Goal: Feedback & Contribution: Leave review/rating

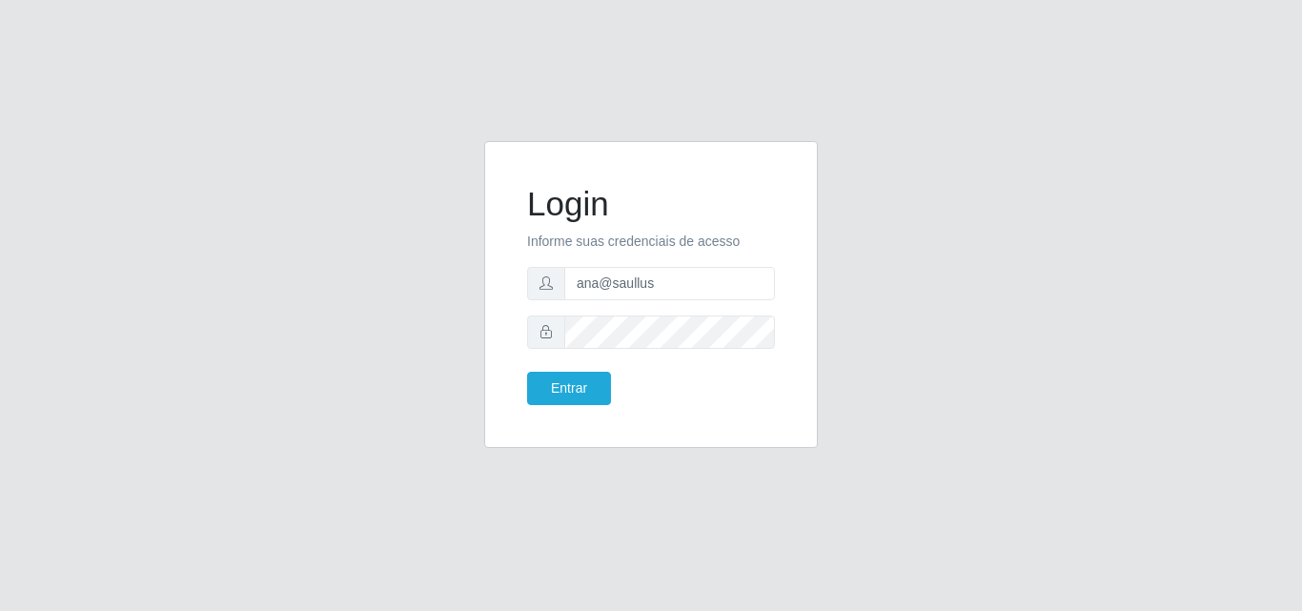
drag, startPoint x: 601, startPoint y: 290, endPoint x: 567, endPoint y: 289, distance: 34.3
click at [567, 289] on input "ana@saullus" at bounding box center [669, 283] width 211 height 33
type input "vitoria@saullus"
click at [560, 394] on button "Entrar" at bounding box center [569, 388] width 84 height 33
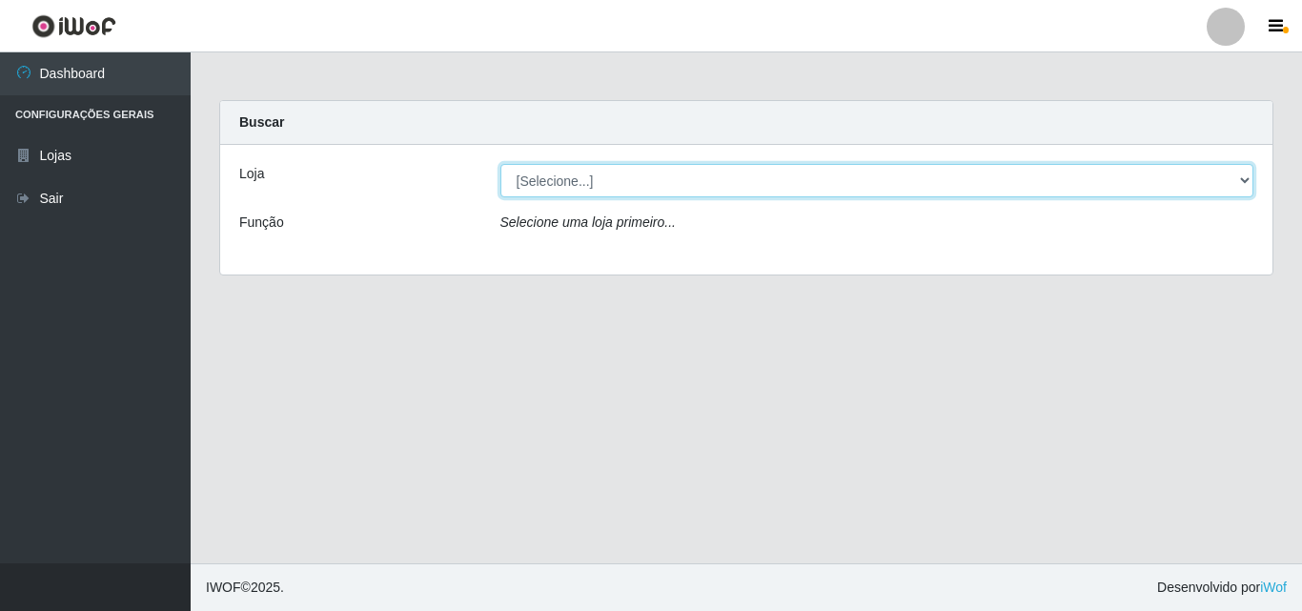
click at [589, 166] on select "[Selecione...] Saullus Supermercados" at bounding box center [877, 180] width 754 height 33
click at [588, 178] on select "[Selecione...] Saullus Supermercados" at bounding box center [877, 180] width 754 height 33
select select "423"
click at [500, 164] on select "[Selecione...] Saullus Supermercados" at bounding box center [877, 180] width 754 height 33
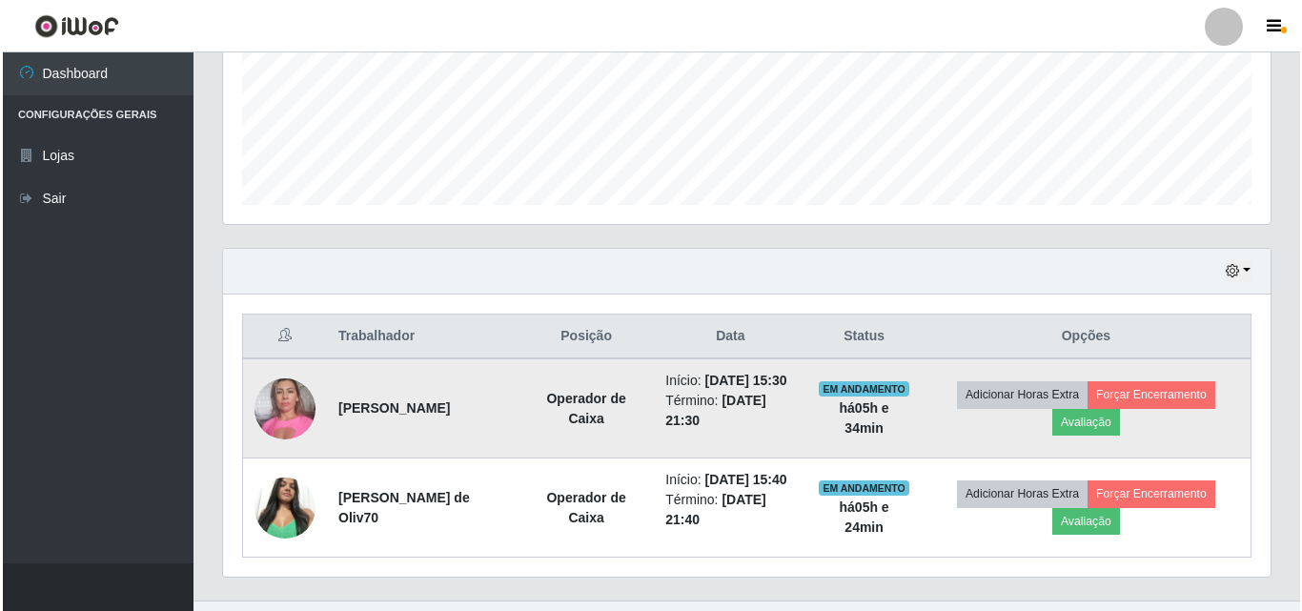
scroll to position [554, 0]
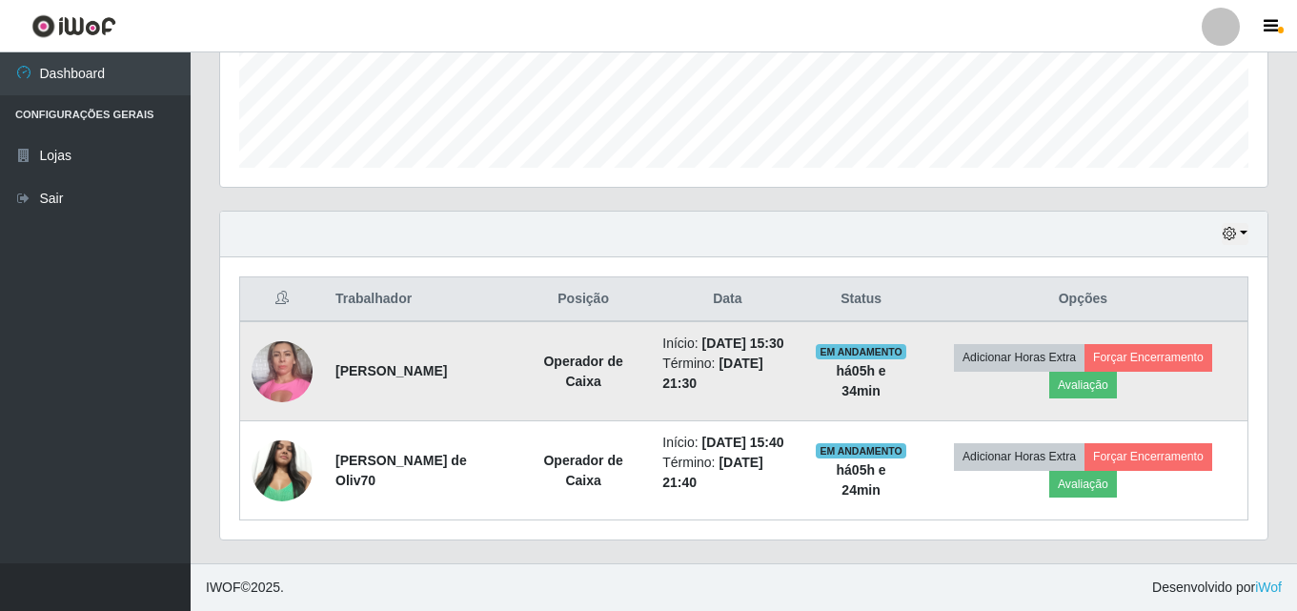
click at [1115, 370] on td "Adicionar Horas Extra Forçar Encerramento Avaliação" at bounding box center [1084, 371] width 330 height 100
click at [1113, 372] on button "Avaliação" at bounding box center [1083, 385] width 68 height 27
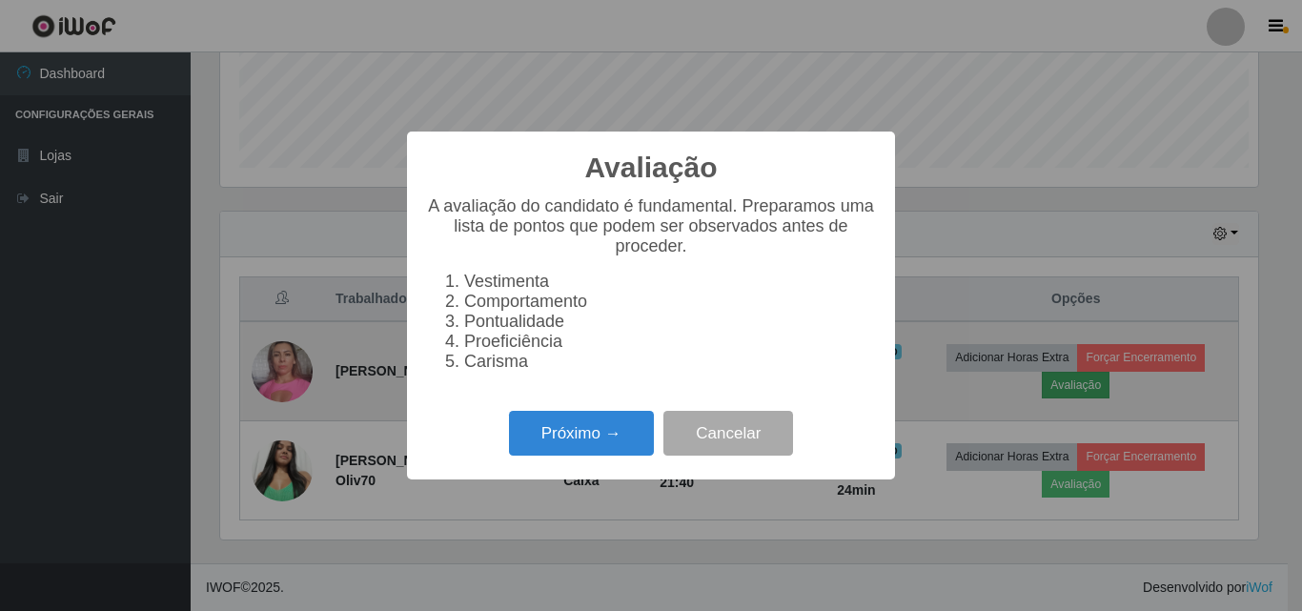
scroll to position [395, 1038]
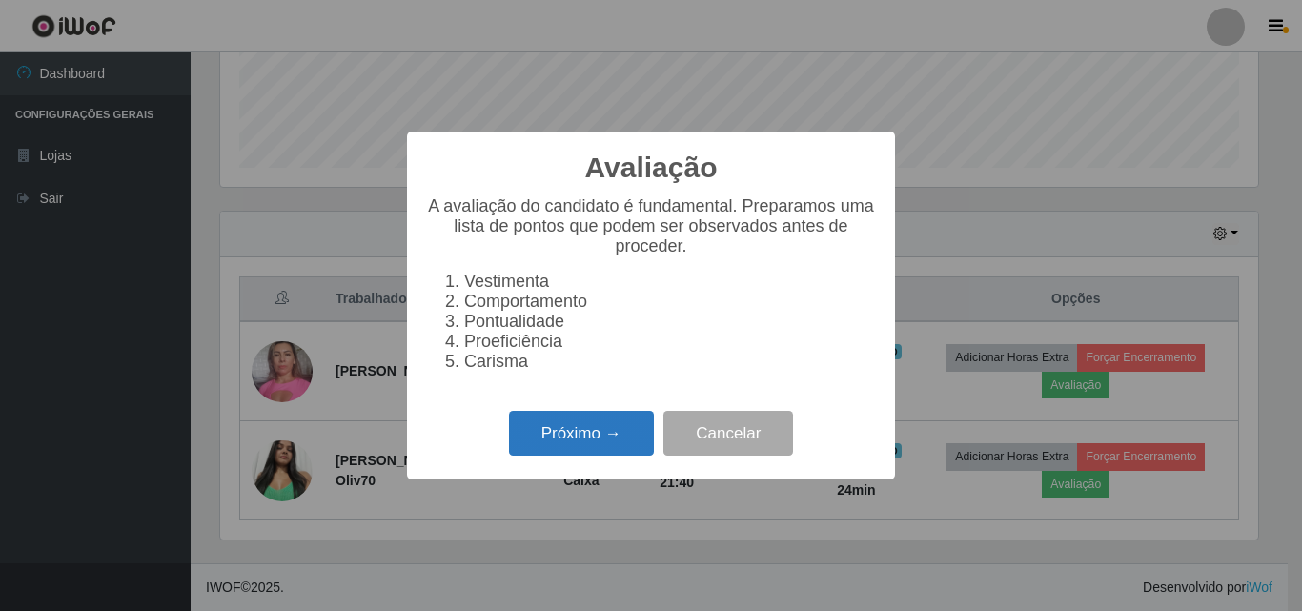
click at [562, 432] on button "Próximo →" at bounding box center [581, 433] width 145 height 45
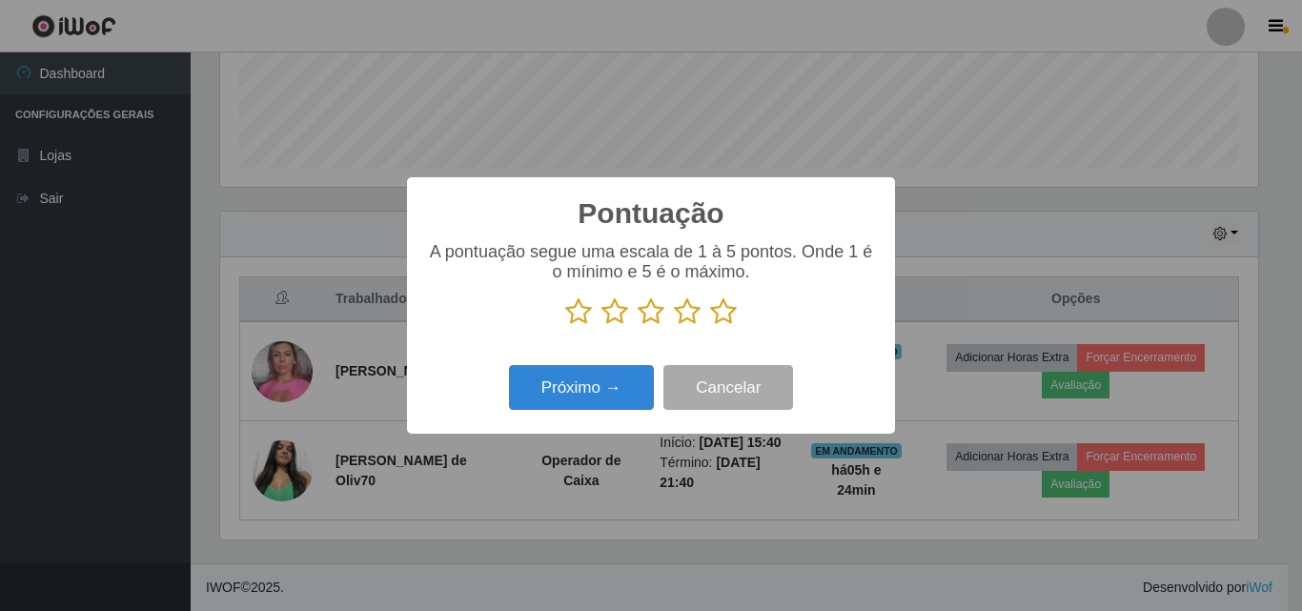
scroll to position [952525, 951883]
click at [723, 313] on icon at bounding box center [723, 311] width 27 height 29
click at [710, 326] on input "radio" at bounding box center [710, 326] width 0 height 0
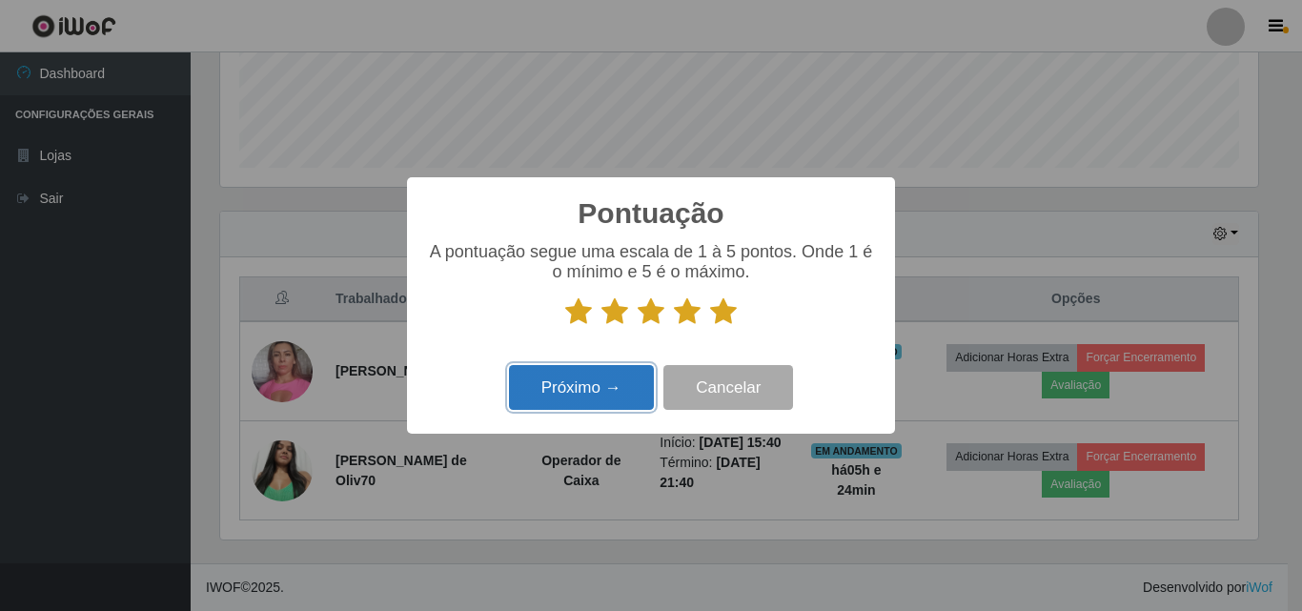
click at [560, 382] on button "Próximo →" at bounding box center [581, 387] width 145 height 45
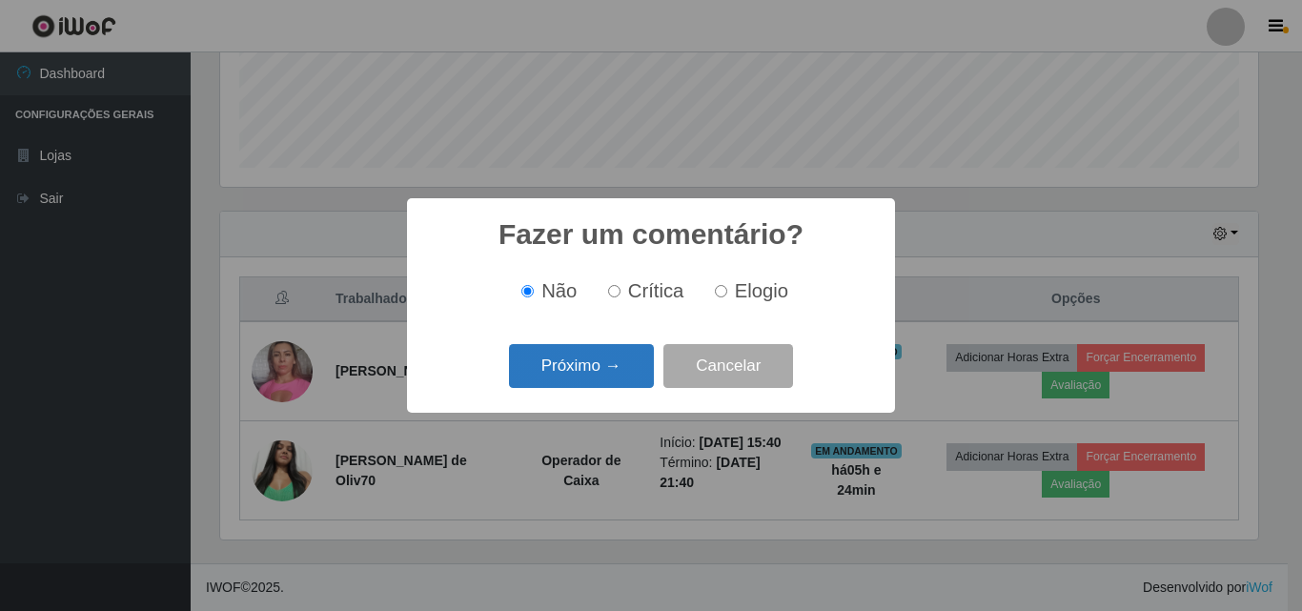
click at [593, 361] on button "Próximo →" at bounding box center [581, 366] width 145 height 45
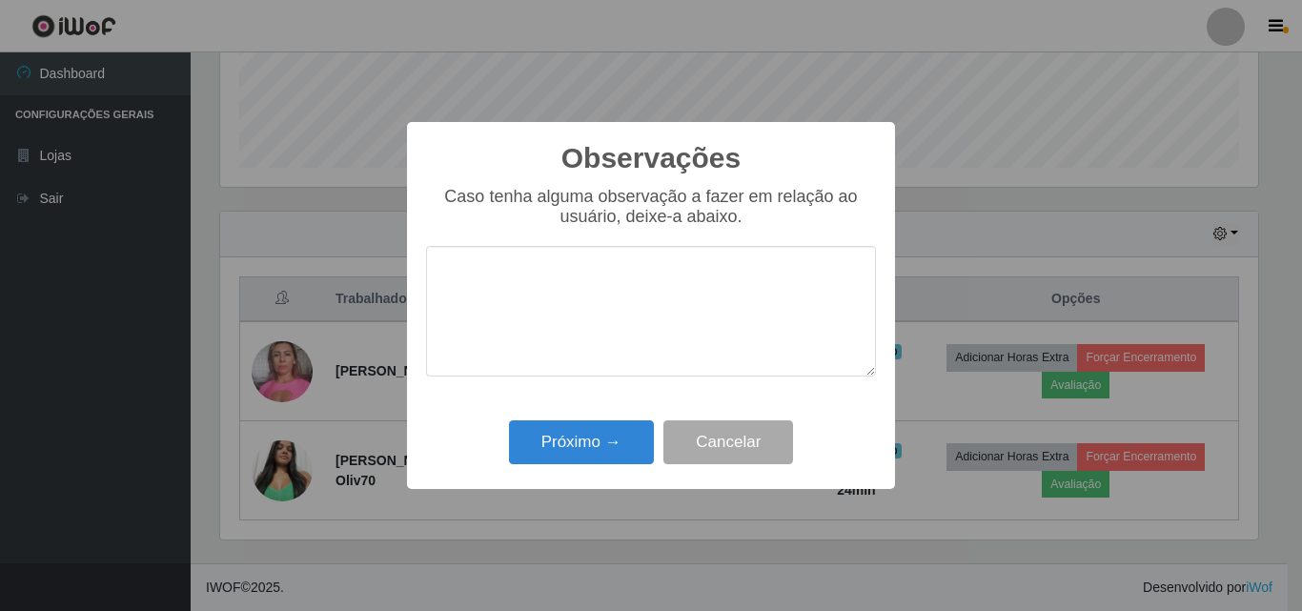
click at [604, 335] on textarea at bounding box center [651, 311] width 450 height 131
drag, startPoint x: 620, startPoint y: 282, endPoint x: 425, endPoint y: 287, distance: 195.4
click at [425, 287] on div "Observações × Caso tenha alguma observação a fazer em relação ao usuário, deixe…" at bounding box center [651, 305] width 488 height 367
type textarea "Otimo profissional"
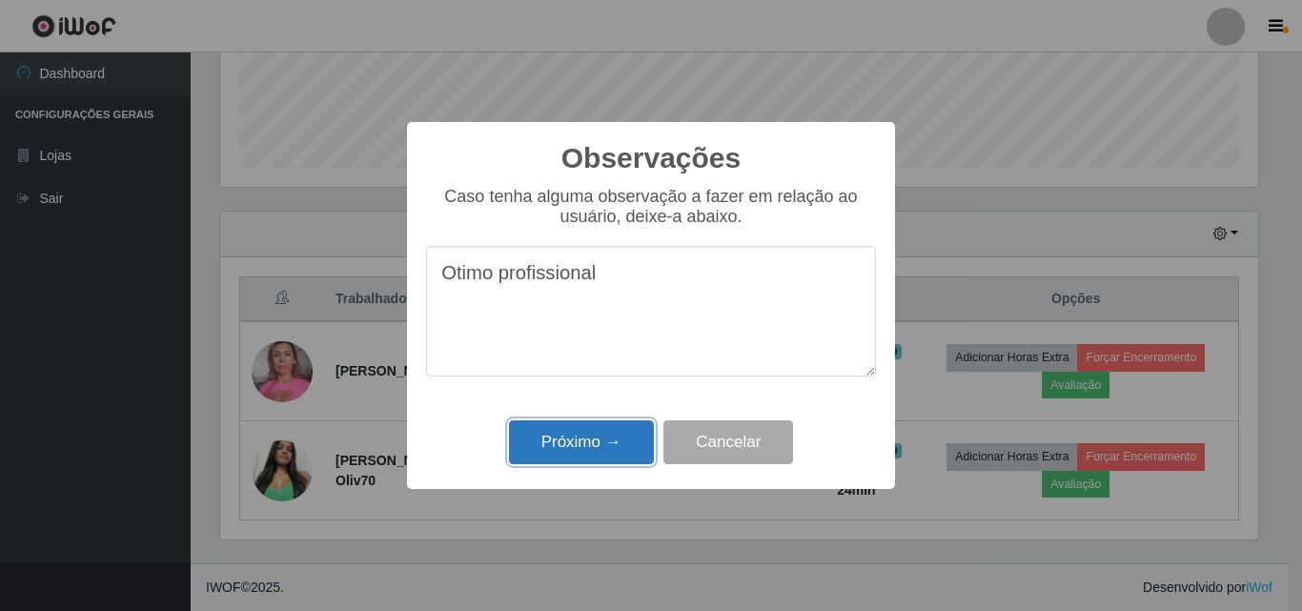
click at [557, 465] on button "Próximo →" at bounding box center [581, 442] width 145 height 45
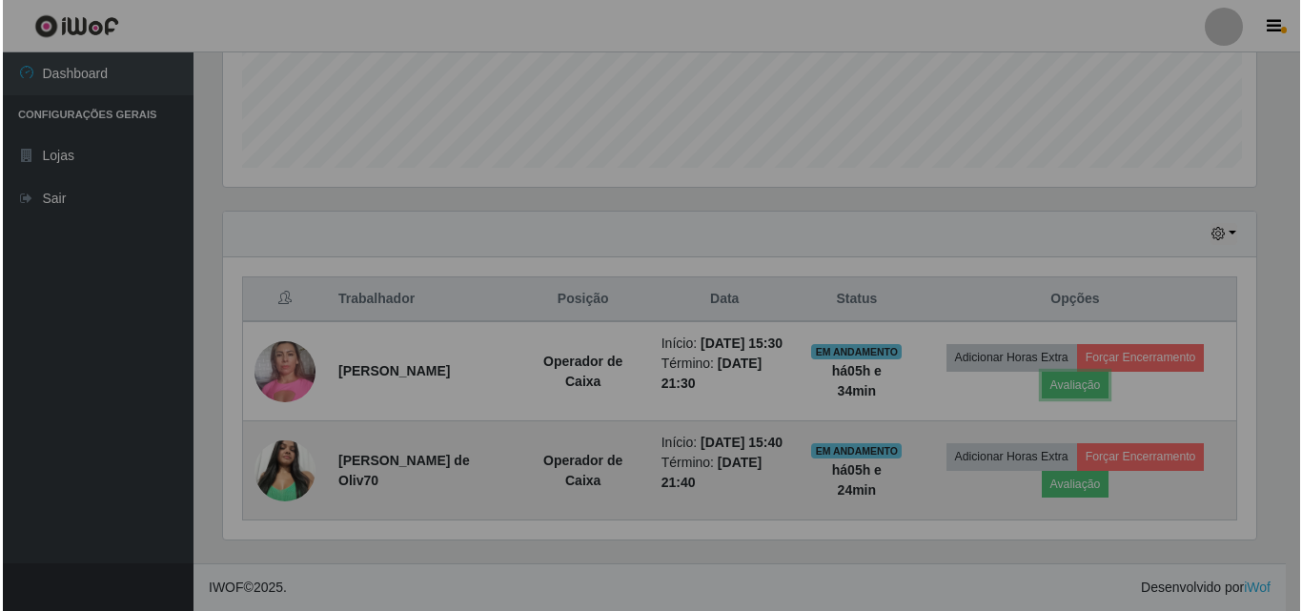
scroll to position [395, 1047]
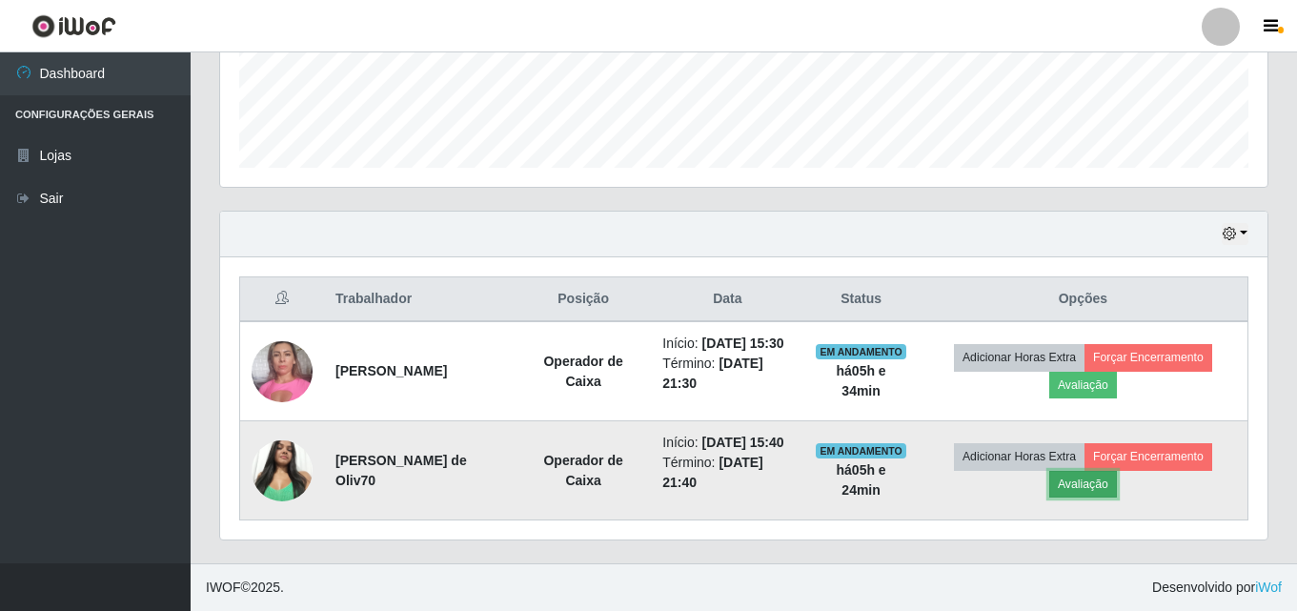
click at [1107, 473] on button "Avaliação" at bounding box center [1083, 484] width 68 height 27
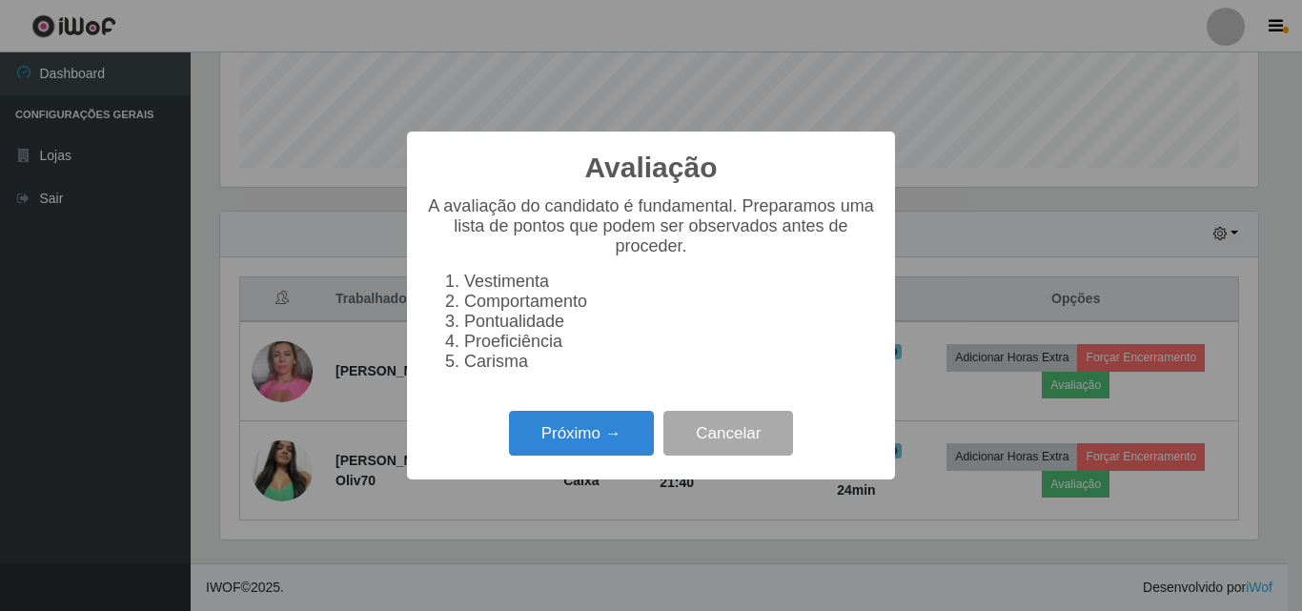
scroll to position [395, 1038]
click at [601, 440] on button "Próximo →" at bounding box center [581, 433] width 145 height 45
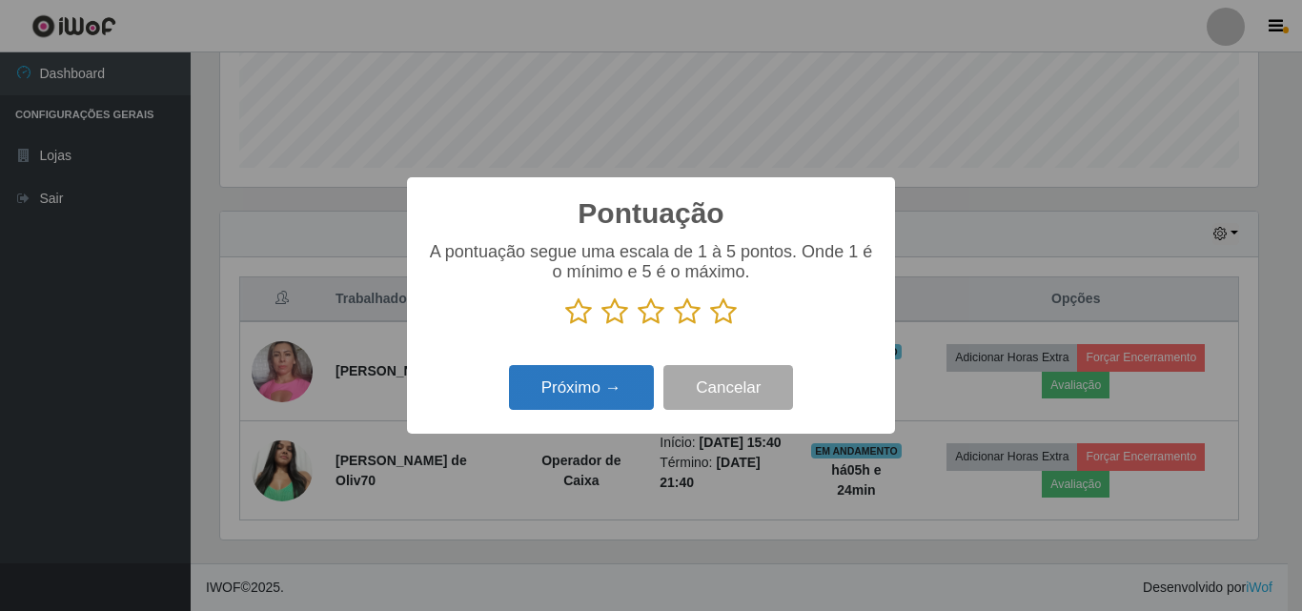
scroll to position [952525, 951883]
click at [728, 312] on icon at bounding box center [723, 311] width 27 height 29
click at [710, 326] on input "radio" at bounding box center [710, 326] width 0 height 0
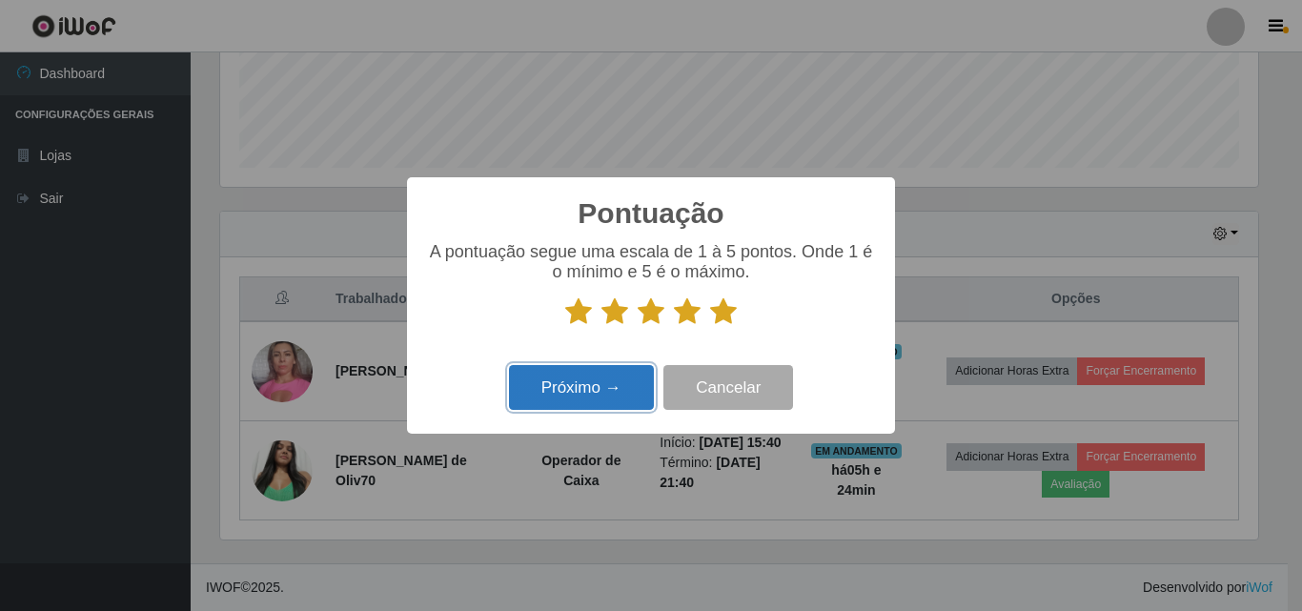
click at [604, 410] on button "Próximo →" at bounding box center [581, 387] width 145 height 45
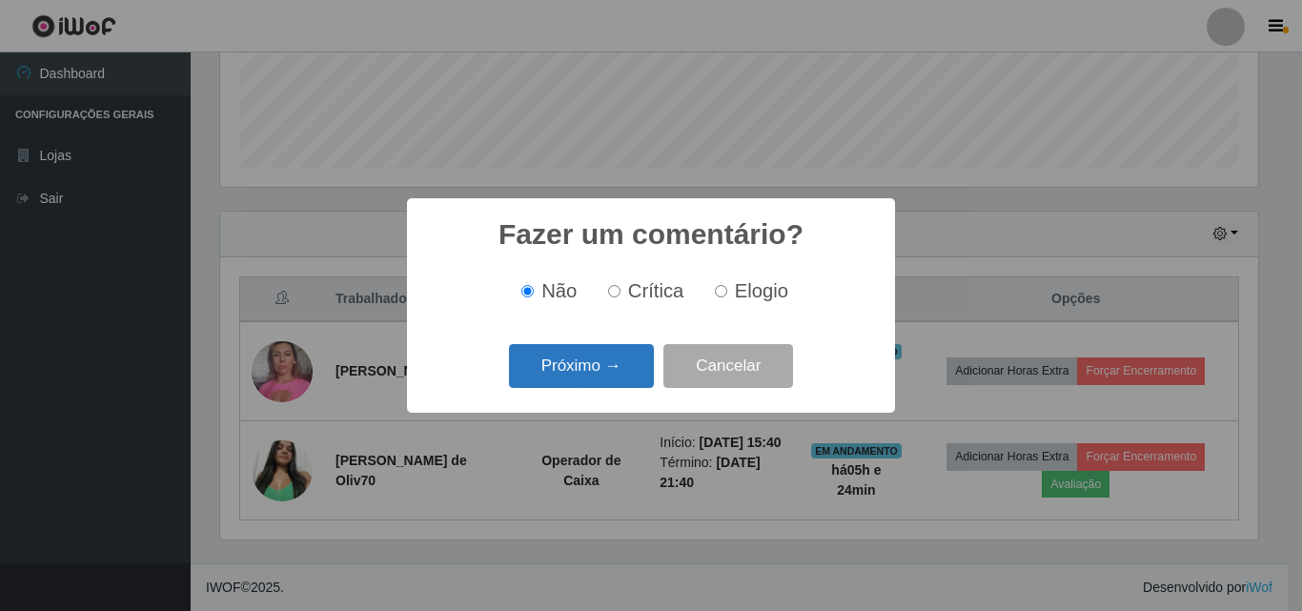
click at [622, 362] on button "Próximo →" at bounding box center [581, 366] width 145 height 45
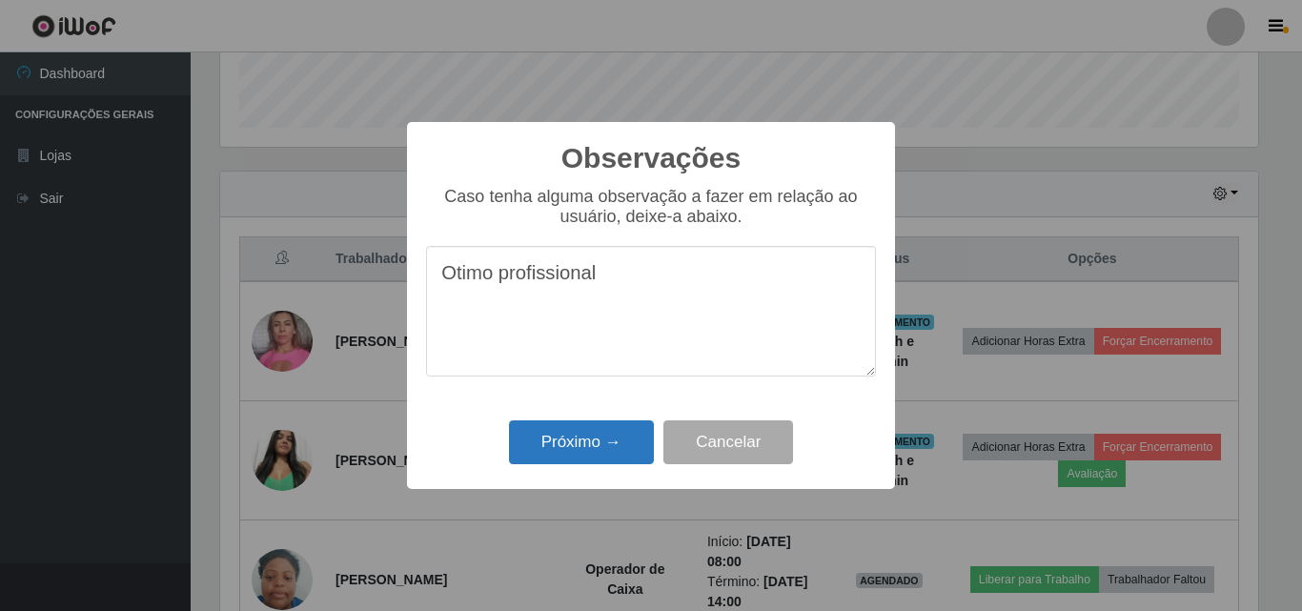
type textarea "Otimo profissional"
click at [602, 444] on button "Próximo →" at bounding box center [581, 442] width 145 height 45
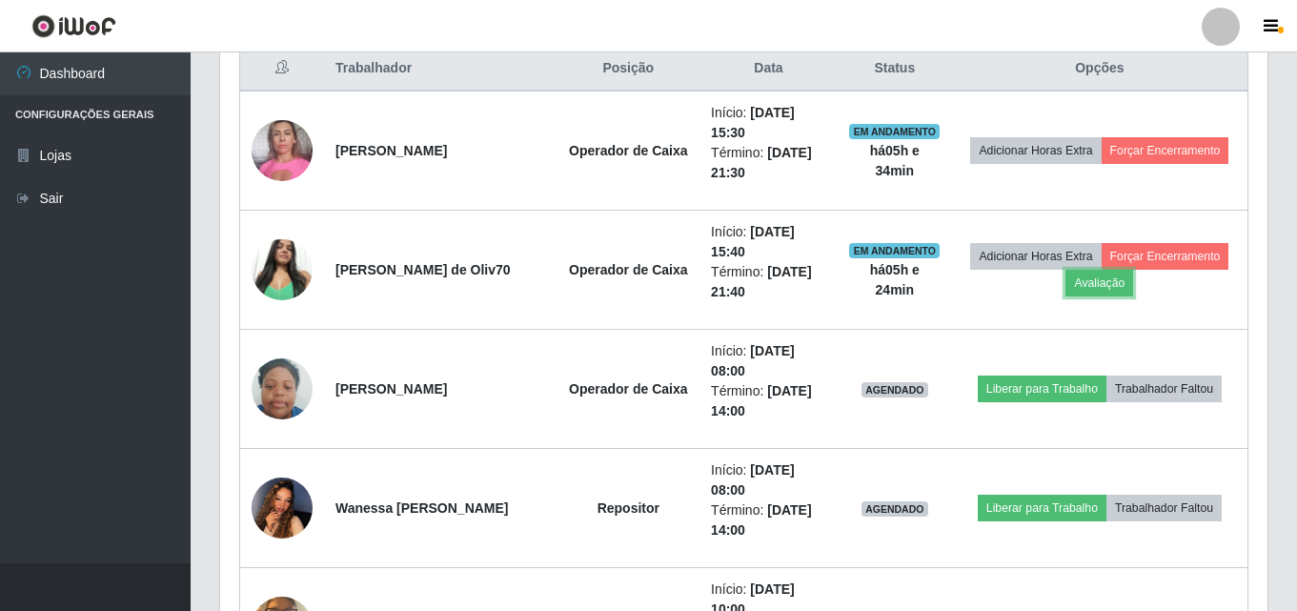
scroll to position [514, 0]
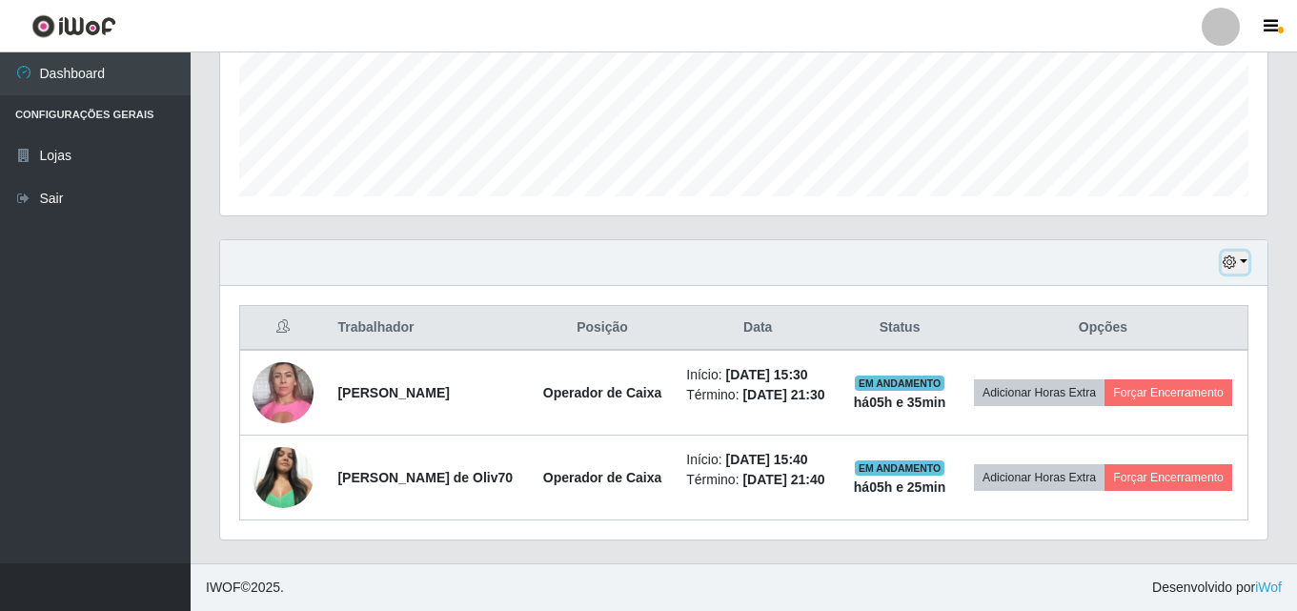
click at [1245, 252] on button "button" at bounding box center [1235, 263] width 27 height 22
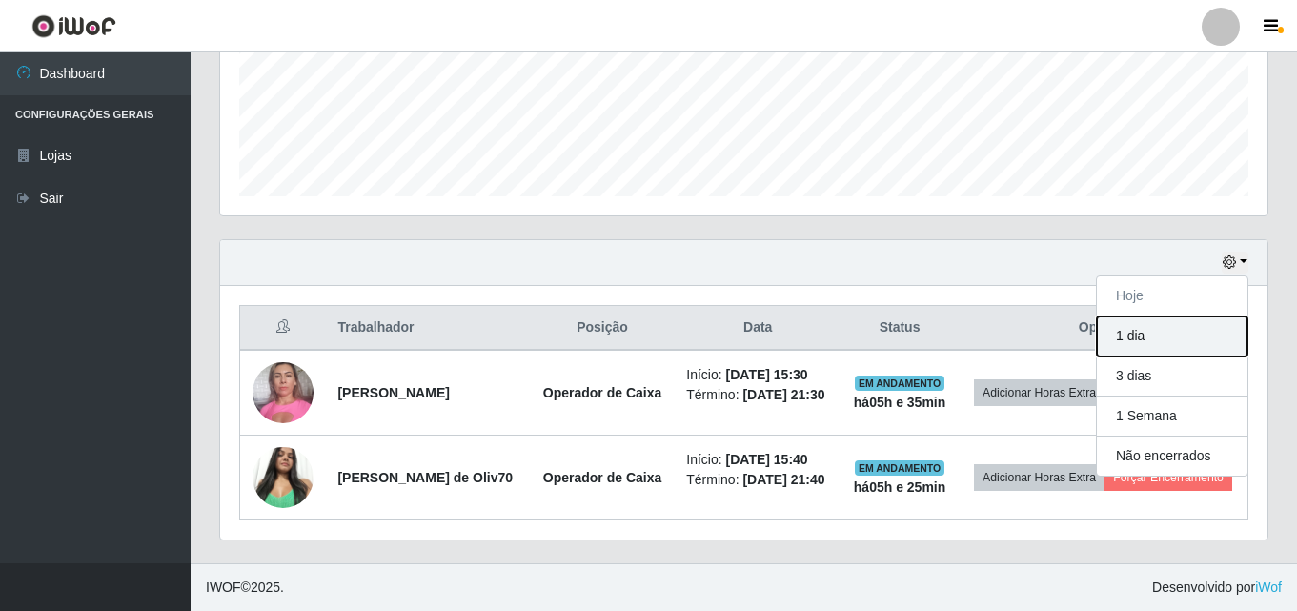
click at [1190, 316] on button "1 dia" at bounding box center [1172, 336] width 151 height 40
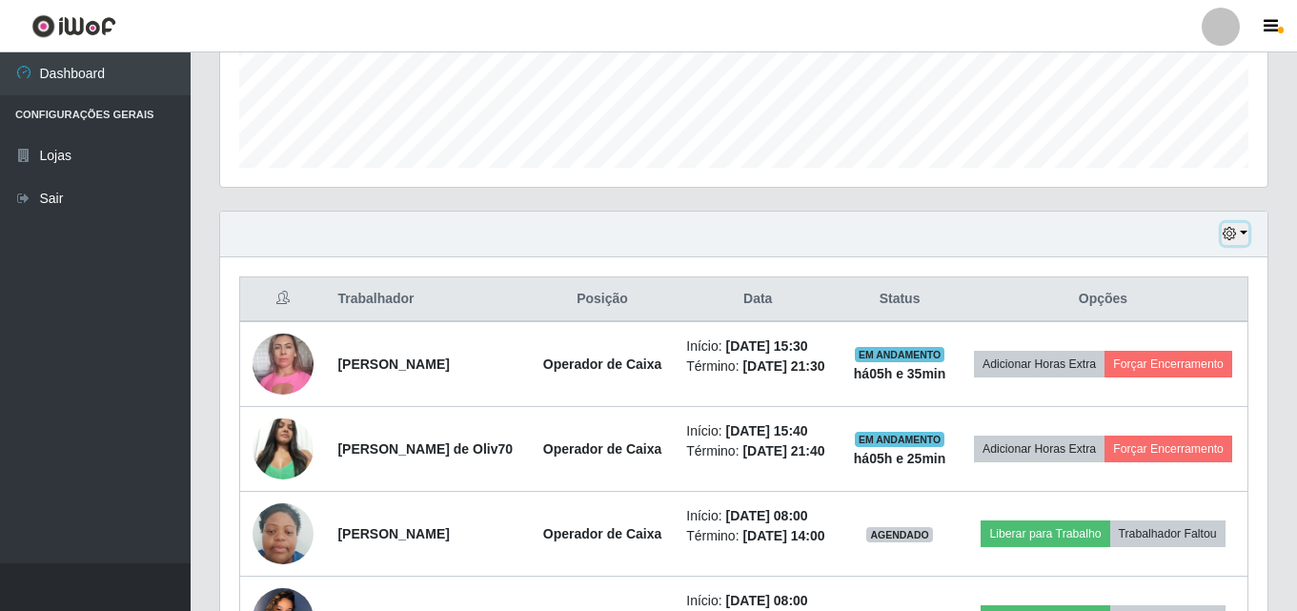
click at [1223, 231] on button "button" at bounding box center [1235, 234] width 27 height 22
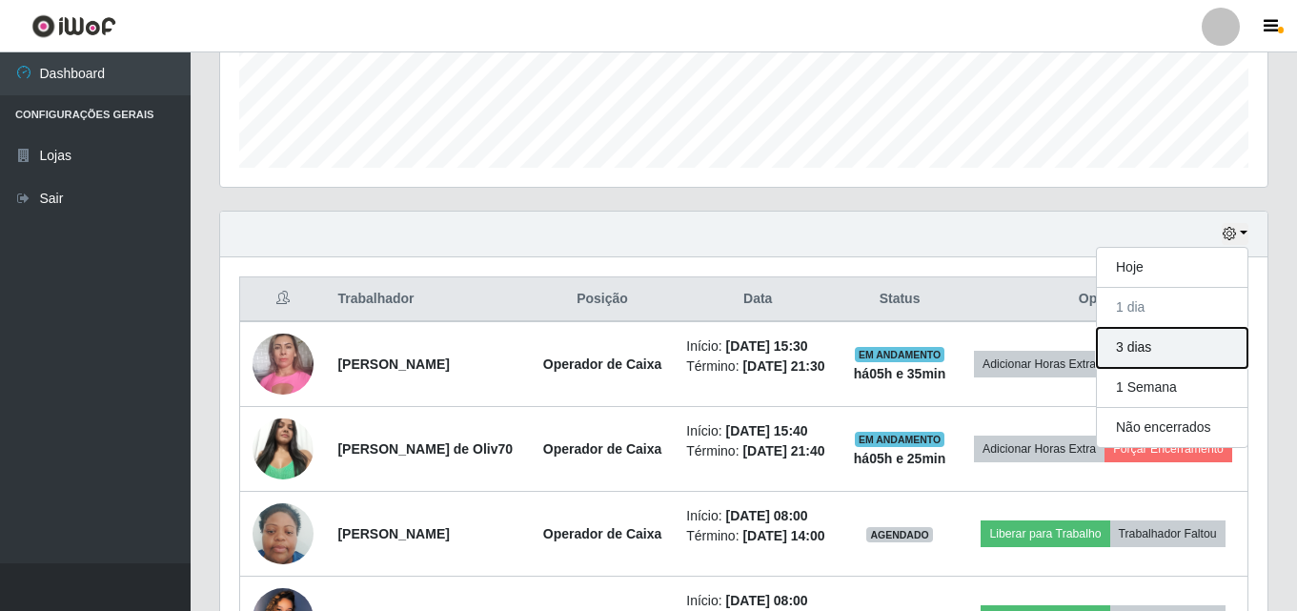
click at [1134, 349] on button "3 dias" at bounding box center [1172, 348] width 151 height 40
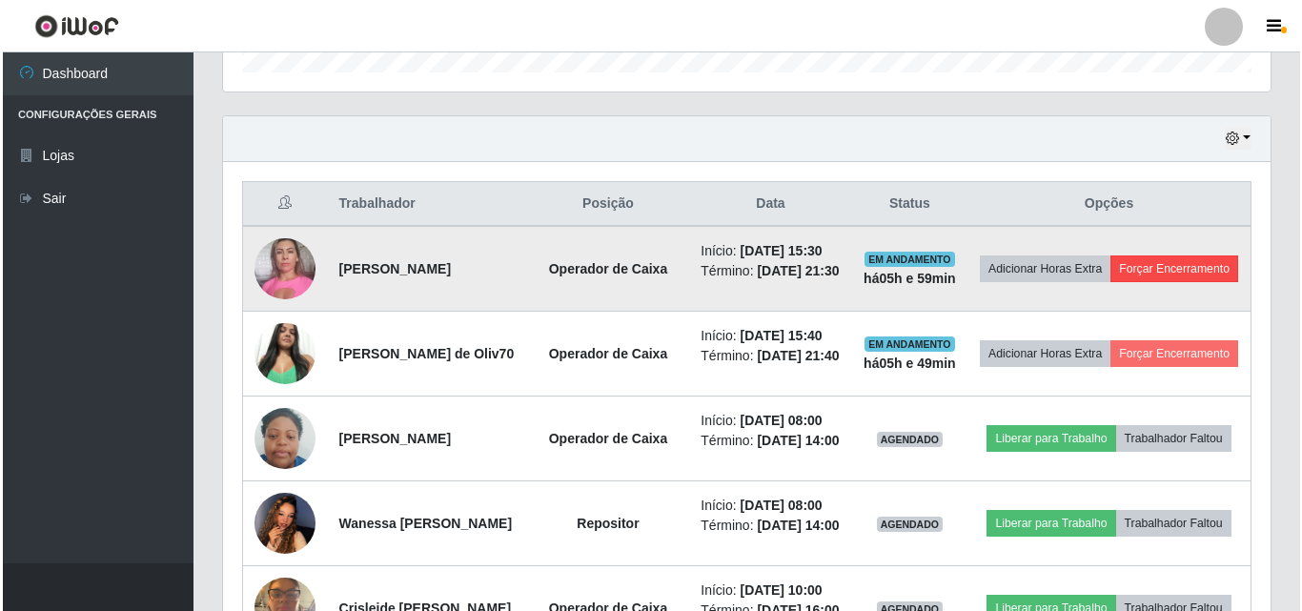
scroll to position [418, 0]
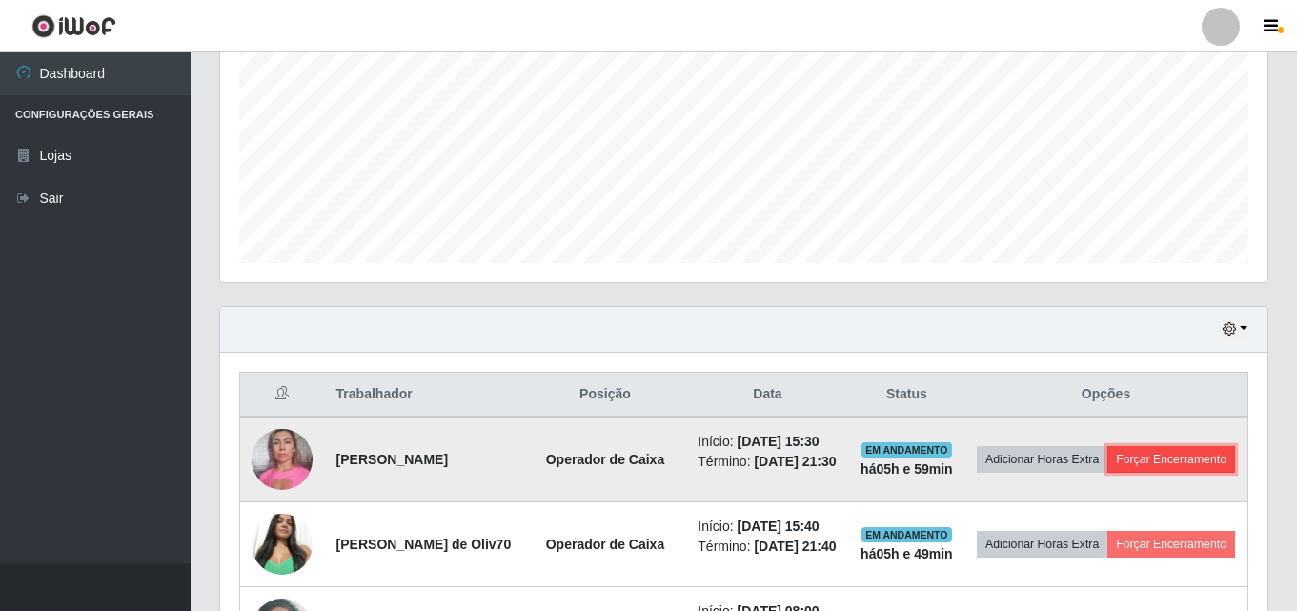
click at [1107, 473] on button "Forçar Encerramento" at bounding box center [1171, 459] width 128 height 27
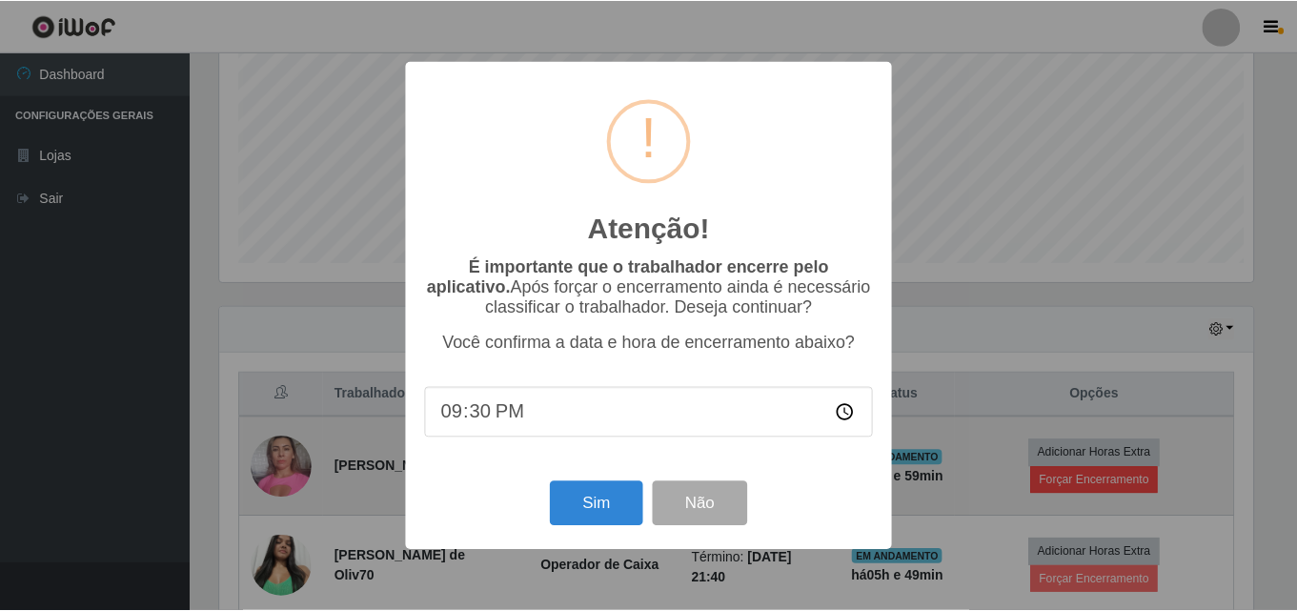
scroll to position [395, 1038]
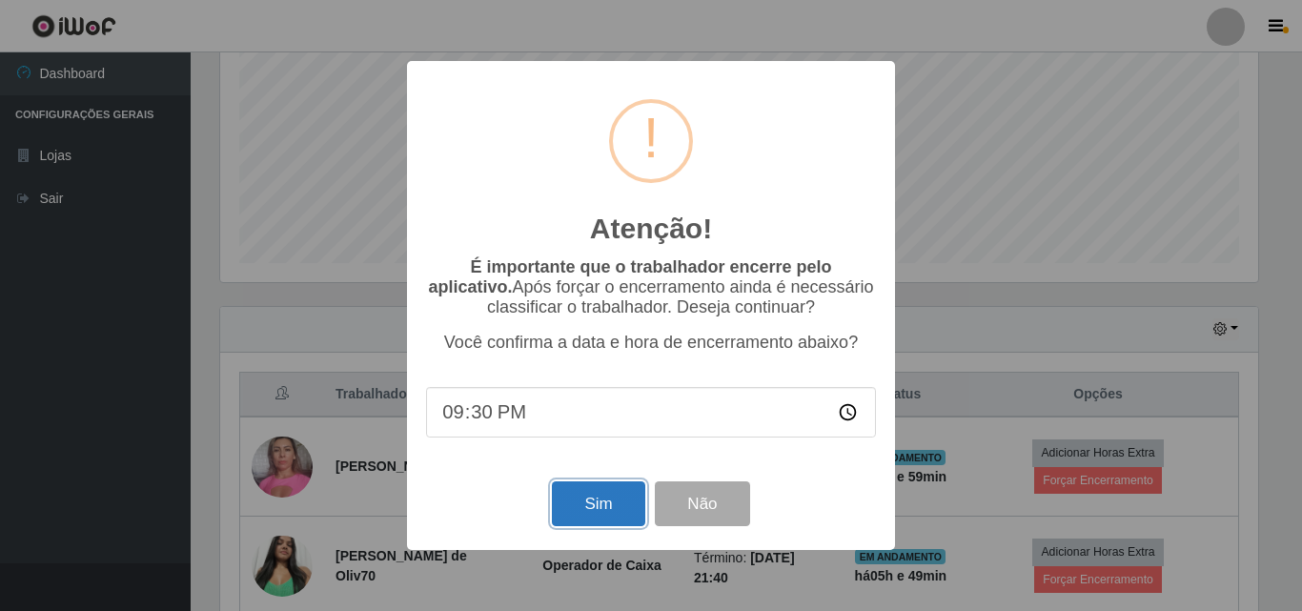
click at [583, 506] on button "Sim" at bounding box center [598, 503] width 92 height 45
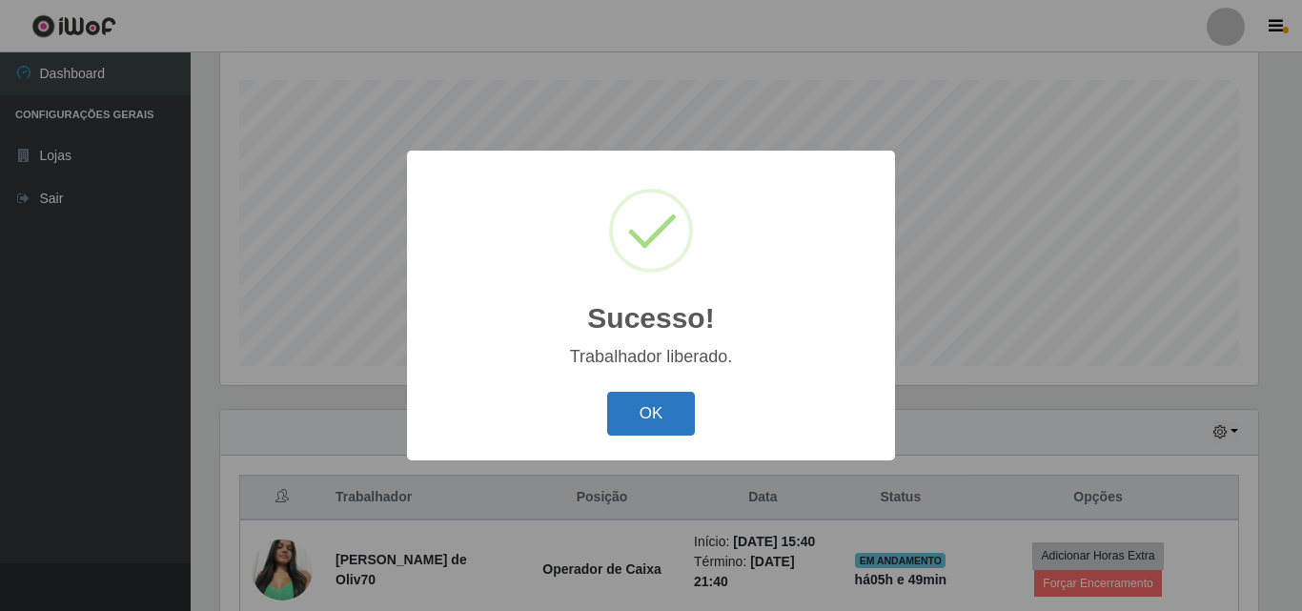
click at [670, 396] on button "OK" at bounding box center [651, 414] width 89 height 45
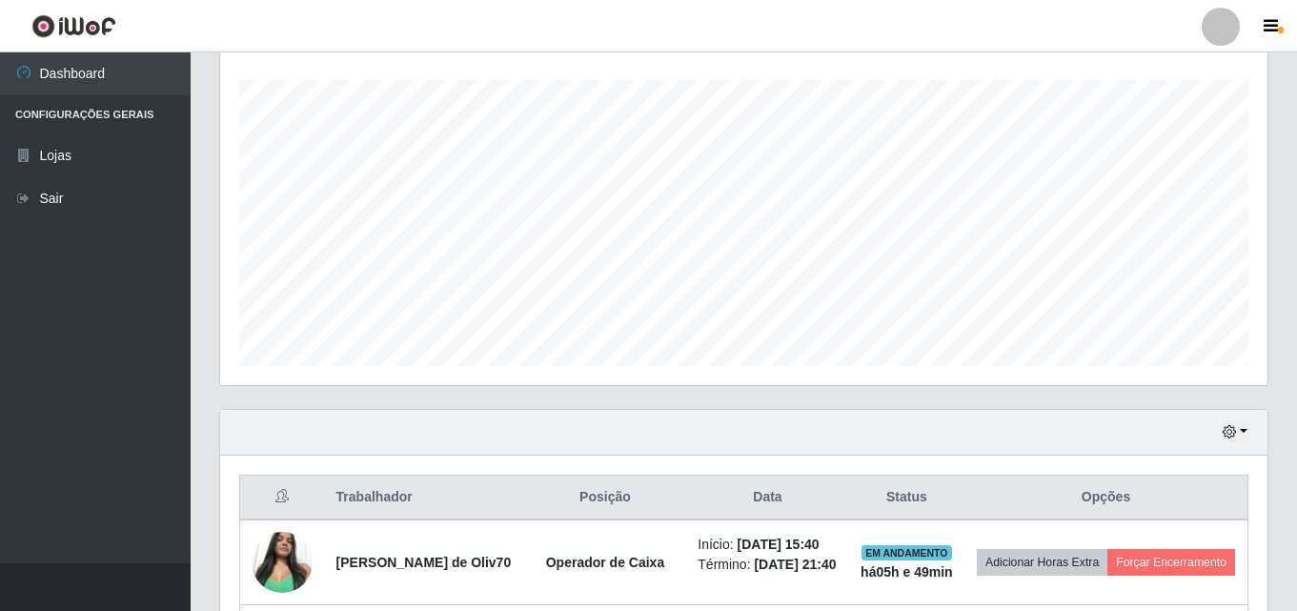
scroll to position [411, 0]
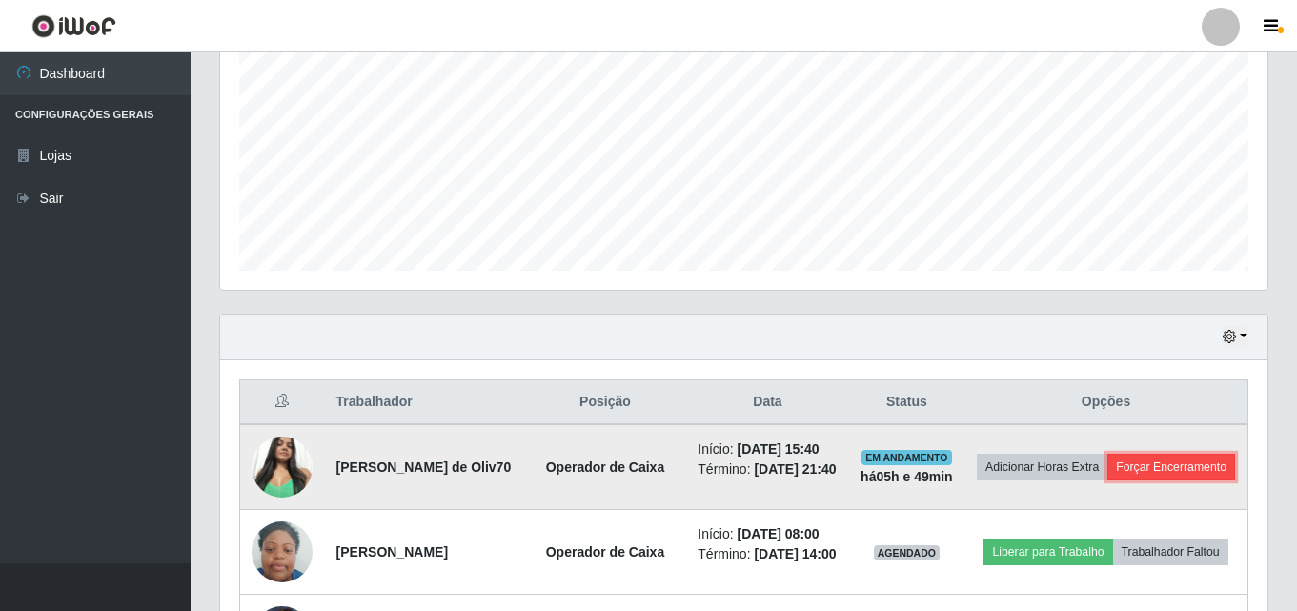
click at [1107, 480] on button "Forçar Encerramento" at bounding box center [1171, 467] width 128 height 27
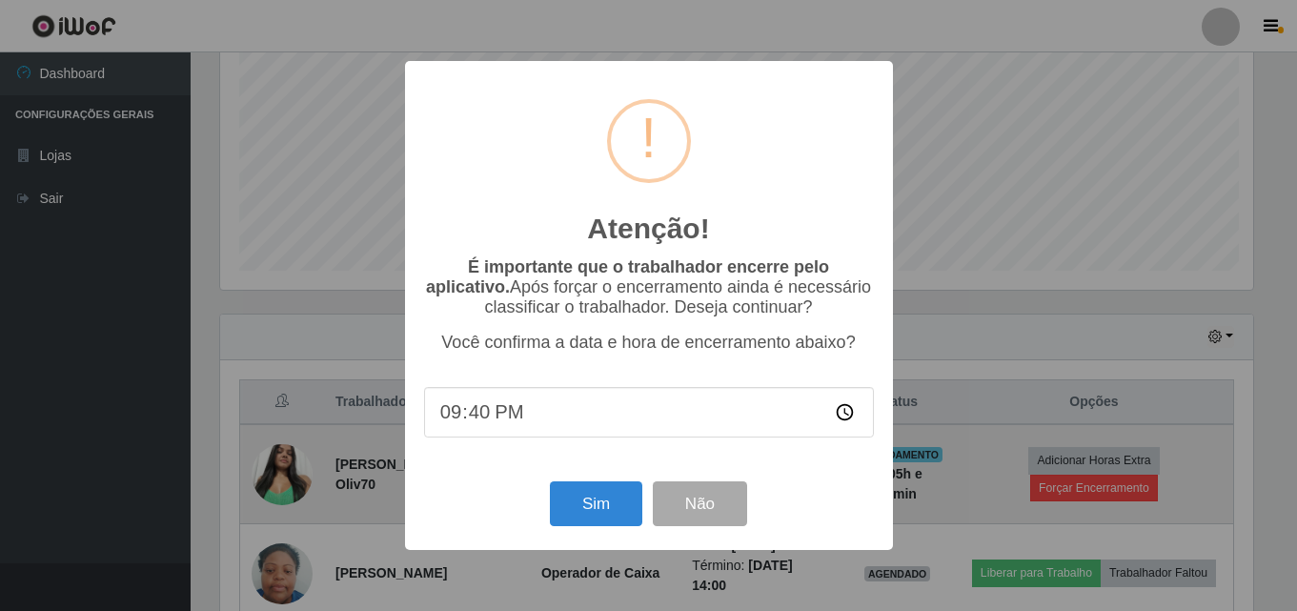
scroll to position [395, 1038]
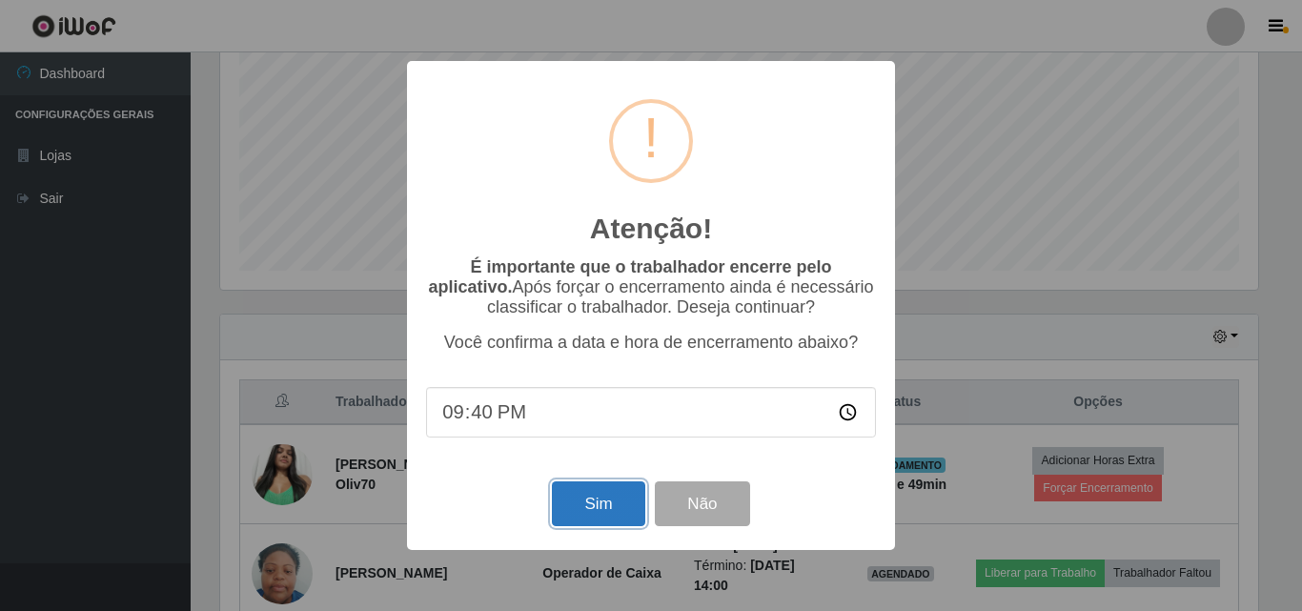
click at [592, 506] on button "Sim" at bounding box center [598, 503] width 92 height 45
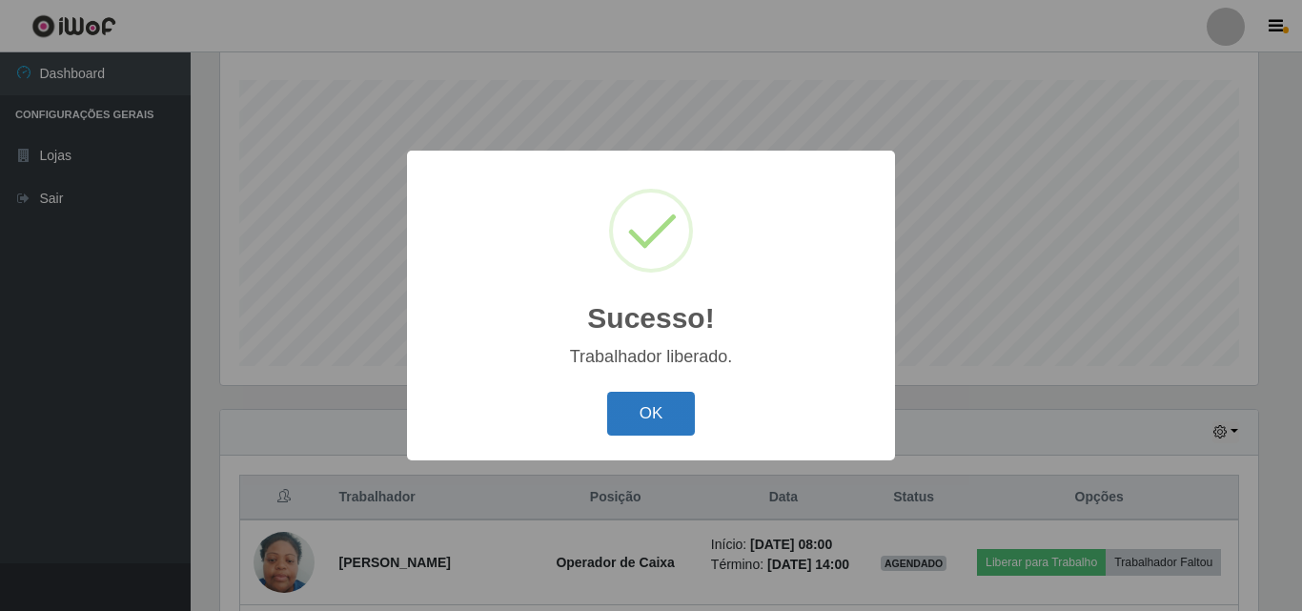
drag, startPoint x: 652, startPoint y: 431, endPoint x: 658, endPoint y: 422, distance: 10.3
click at [654, 428] on button "OK" at bounding box center [651, 414] width 89 height 45
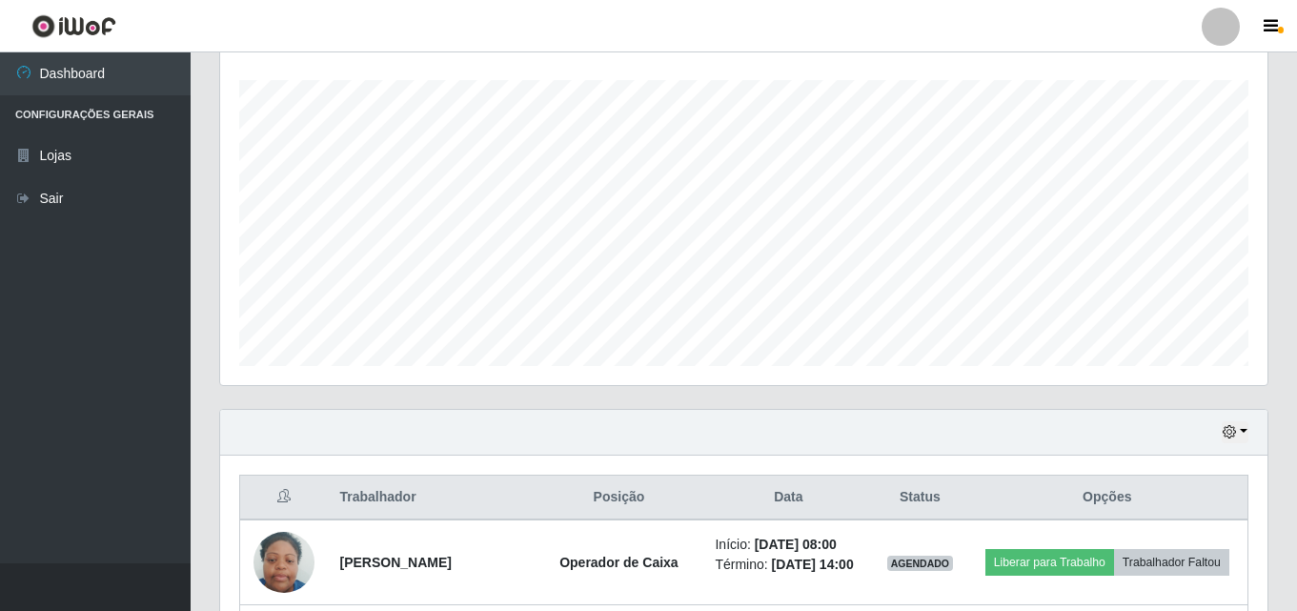
scroll to position [395, 1047]
